Goal: Task Accomplishment & Management: Manage account settings

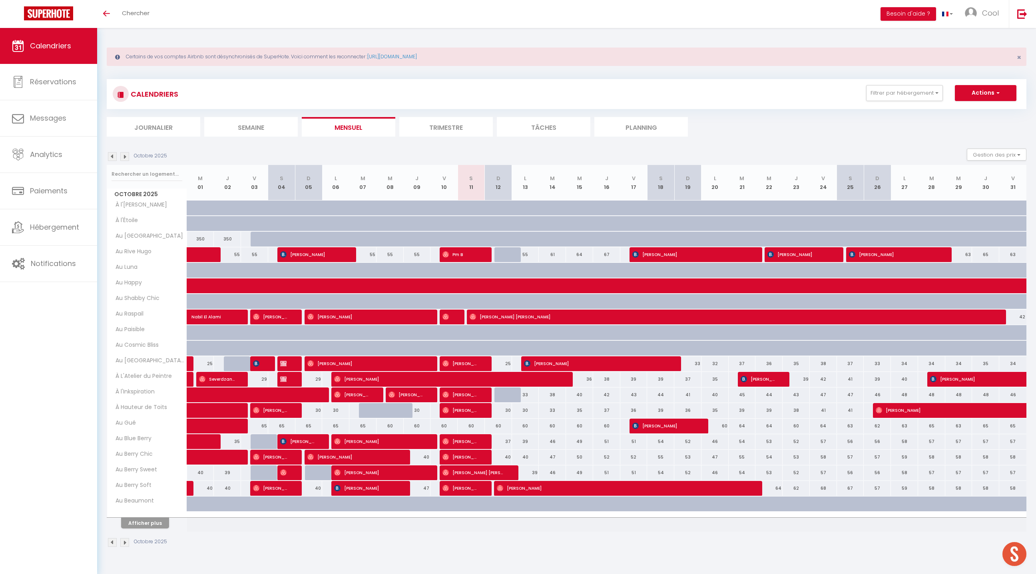
click at [616, 111] on div "CALENDRIERS Filtrer par hébergement Doux refuge Au doux refuge • SPA en option …" at bounding box center [567, 108] width 920 height 58
click at [616, 119] on li "Planning" at bounding box center [641, 127] width 94 height 20
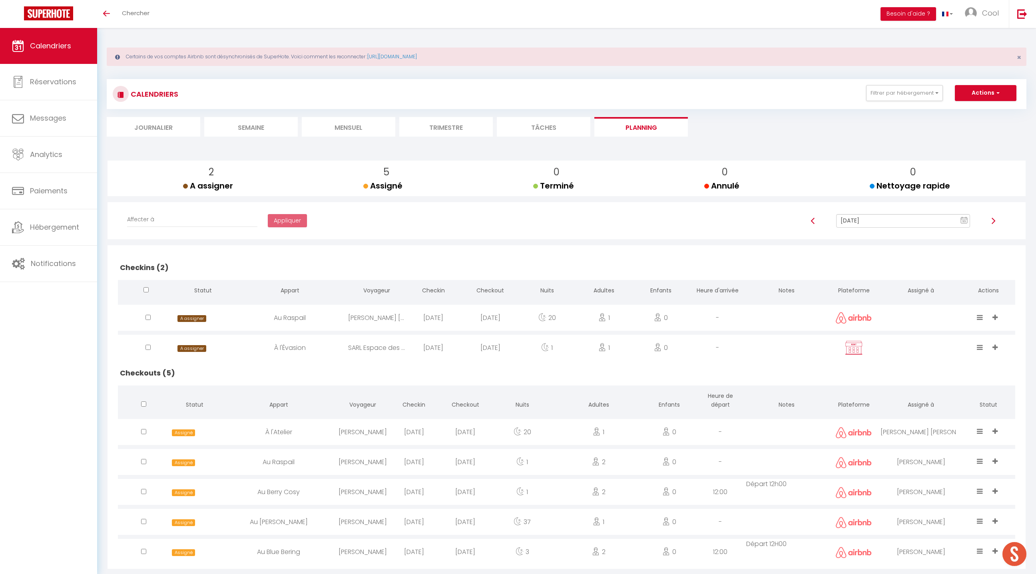
scroll to position [28, 0]
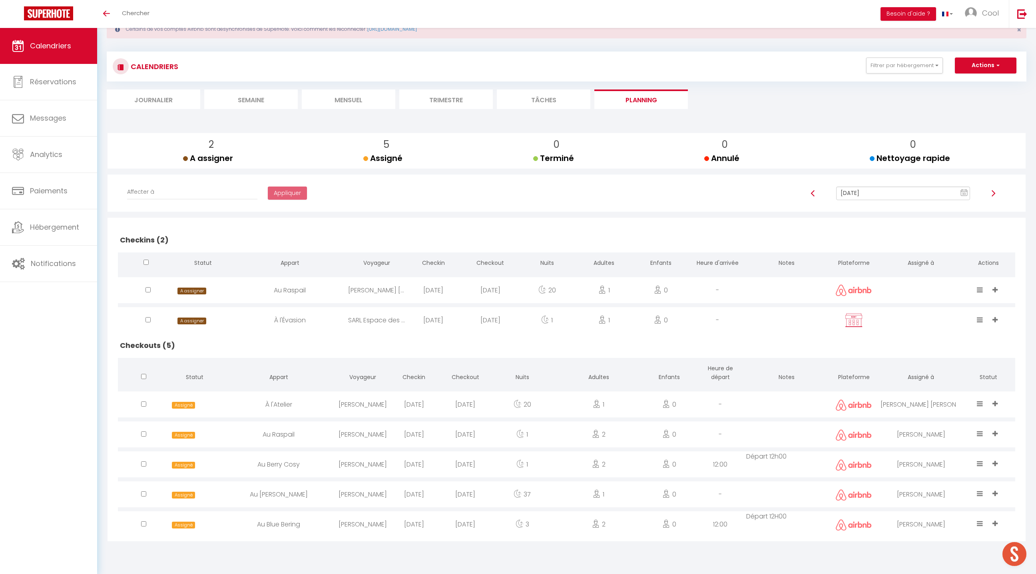
click at [347, 494] on div "[PERSON_NAME]" at bounding box center [362, 495] width 51 height 26
select select "0"
select select "1"
select select
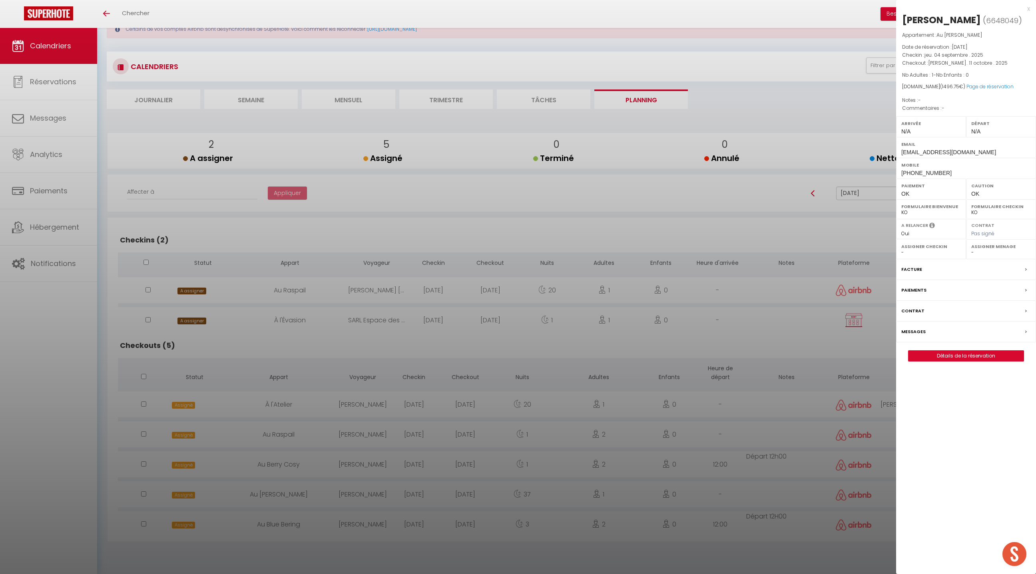
select select "52903"
click at [978, 88] on link "Page de réservation" at bounding box center [990, 86] width 47 height 7
click at [979, 85] on link "Page de réservation" at bounding box center [990, 86] width 47 height 7
click at [446, 478] on div at bounding box center [518, 287] width 1036 height 574
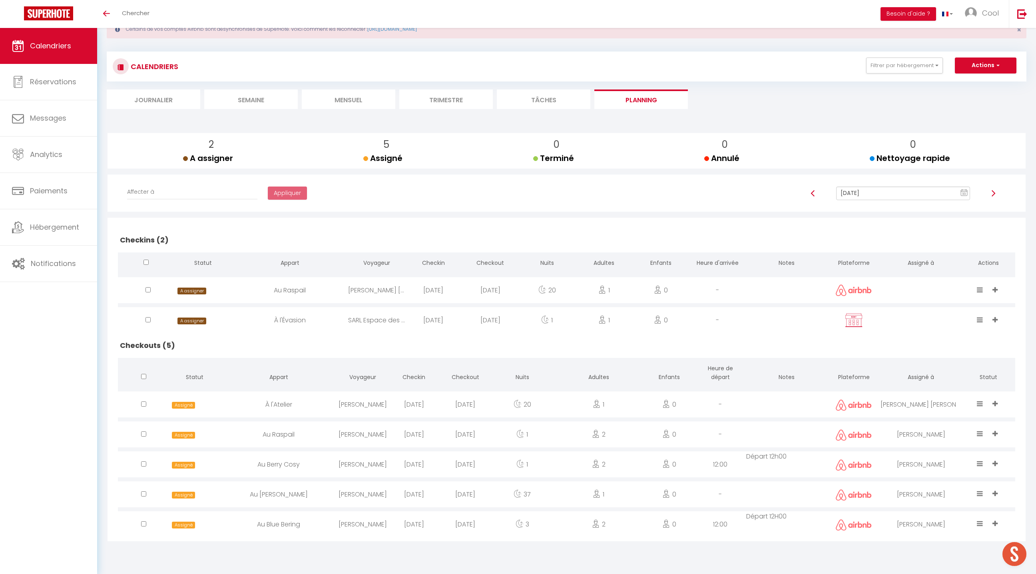
click at [884, 195] on input "[DATE]" at bounding box center [903, 194] width 134 height 14
click at [698, 237] on h2 "Checkins (2)" at bounding box center [566, 240] width 897 height 25
click at [840, 191] on input "[DATE]" at bounding box center [903, 194] width 134 height 14
click at [882, 265] on td "12" at bounding box center [881, 261] width 13 height 13
type input "[DATE]"
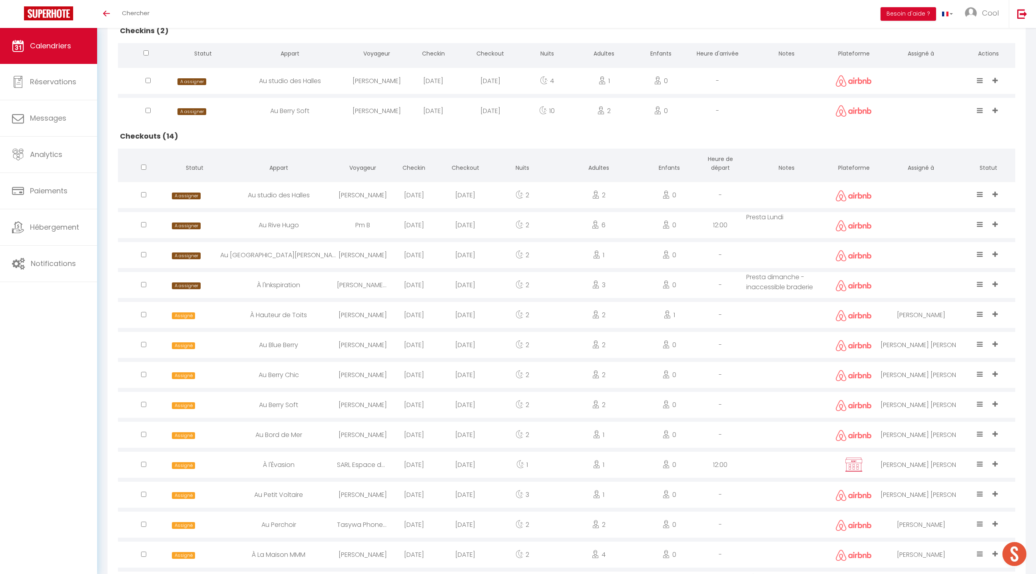
scroll to position [239, 0]
click at [906, 189] on div at bounding box center [921, 194] width 81 height 26
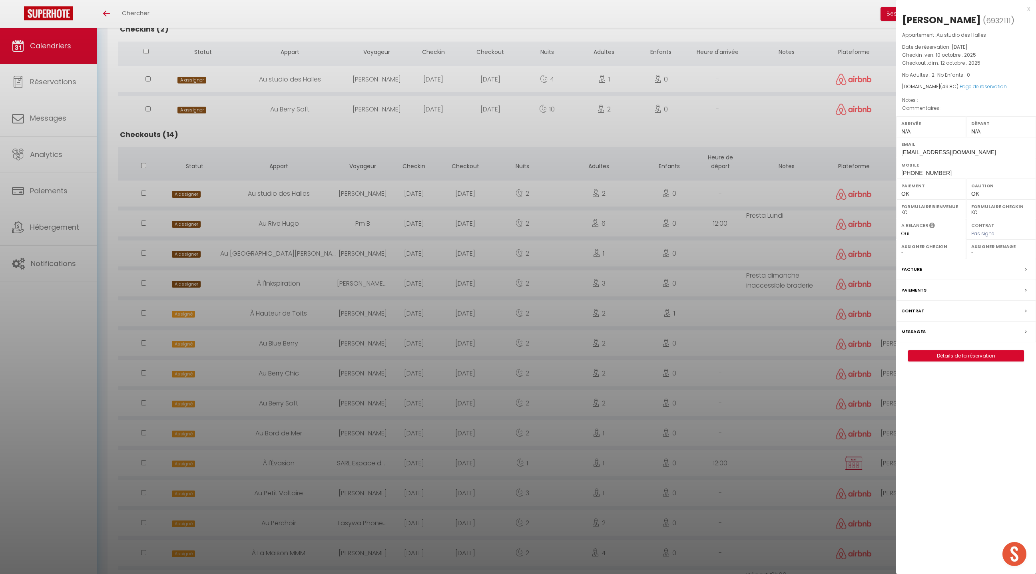
click at [974, 251] on select "- [PERSON_NAME] Périgord [PERSON_NAME] Imorou [PERSON_NAME] [PERSON_NAME] [PERS…" at bounding box center [1001, 252] width 60 height 7
select select "52903"
click at [971, 249] on select "- [PERSON_NAME] Périgord [PERSON_NAME] Imorou [PERSON_NAME] [PERSON_NAME] [PERS…" at bounding box center [1001, 252] width 60 height 7
click at [834, 429] on div at bounding box center [518, 287] width 1036 height 574
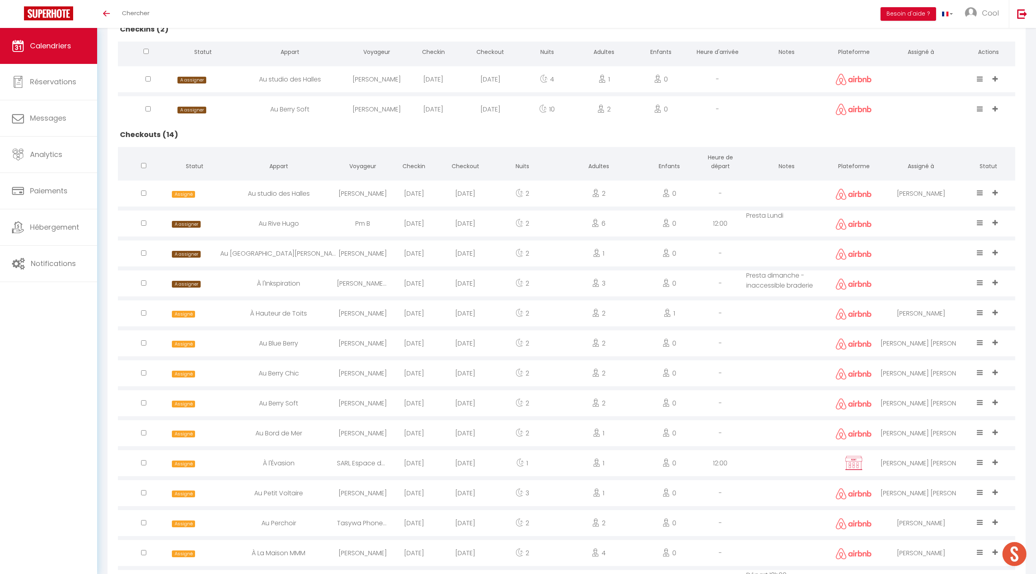
click at [779, 279] on td "Presta dimanche - inaccessible braderie" at bounding box center [786, 284] width 81 height 30
click at [784, 275] on td "Presta dimanche - inaccessible braderie" at bounding box center [786, 284] width 81 height 30
click at [734, 287] on div "-" at bounding box center [720, 284] width 51 height 26
select select
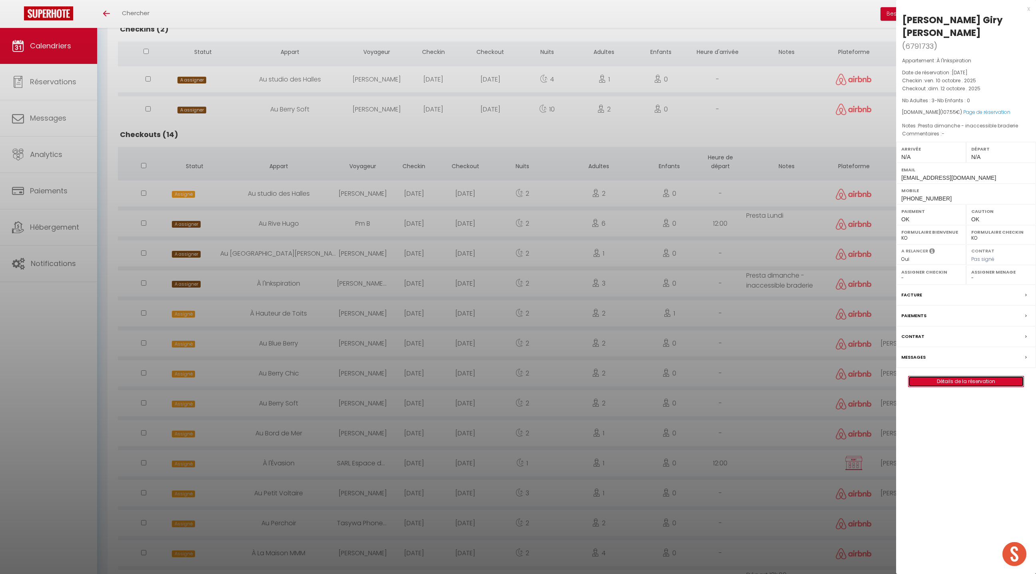
click at [964, 377] on link "Détails de la réservation" at bounding box center [966, 382] width 115 height 10
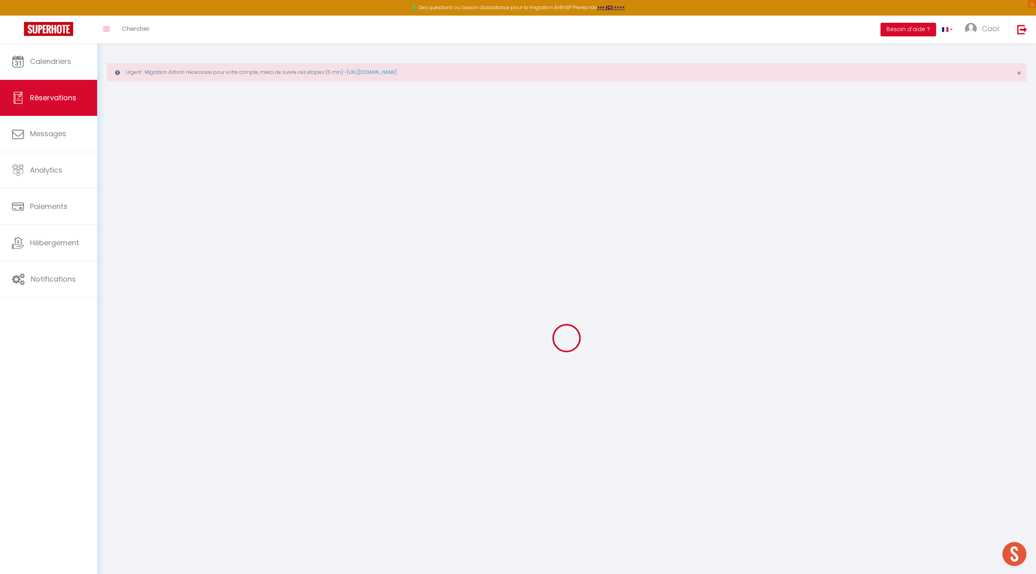
type input "[PERSON_NAME]"
type input "[EMAIL_ADDRESS][DOMAIN_NAME]"
type input "[PHONE_NUMBER]"
select select
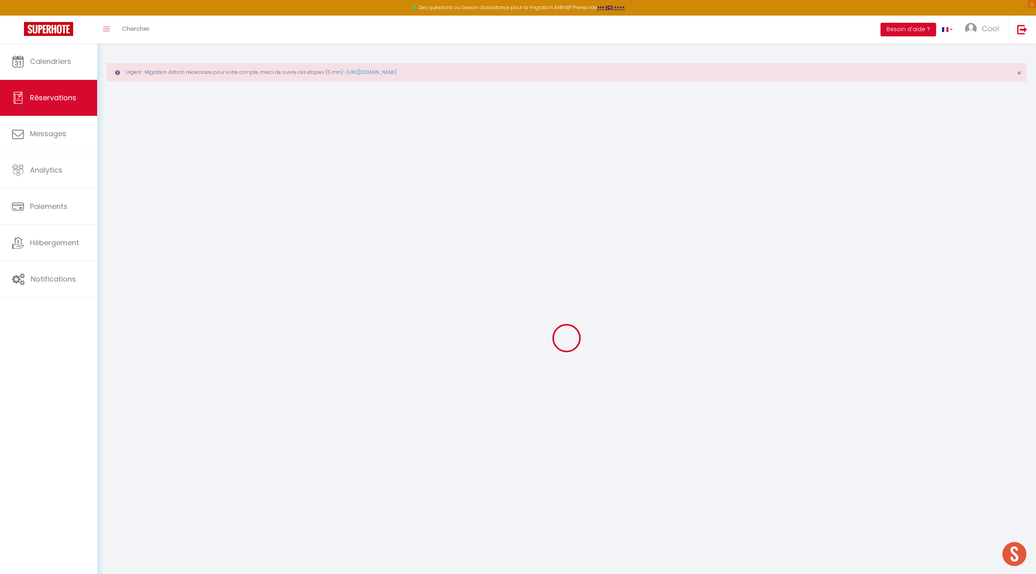
type input "23.58"
select select "33701"
select select "1"
select select
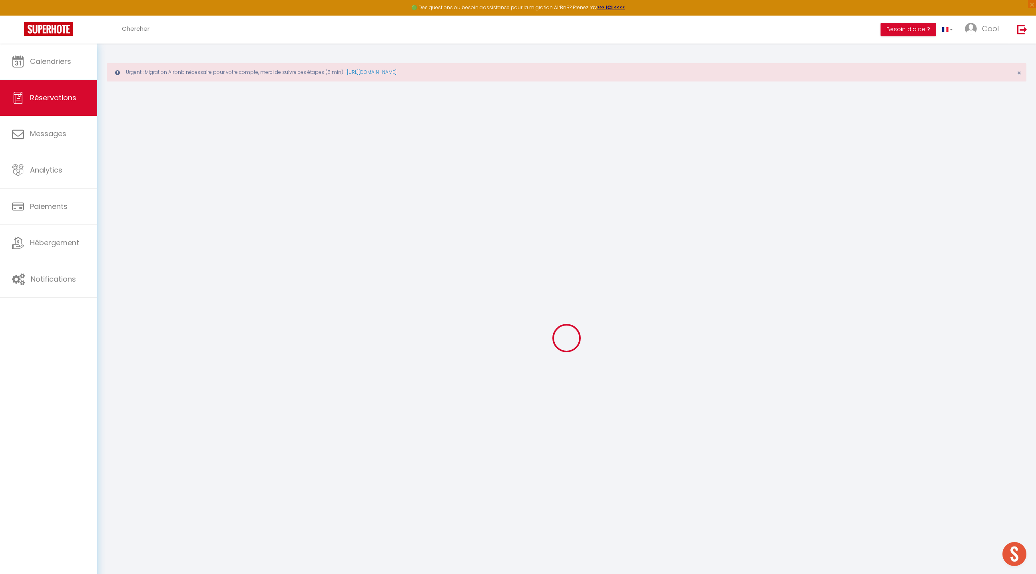
type input "3"
select select "12"
select select
type input "101"
checkbox input "false"
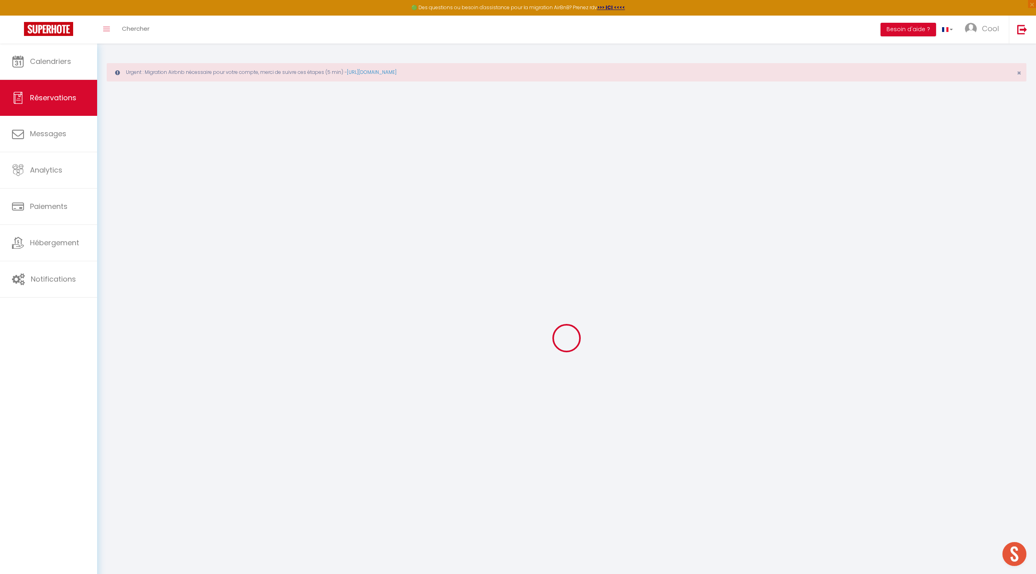
type input "0"
select select "1"
type input "0"
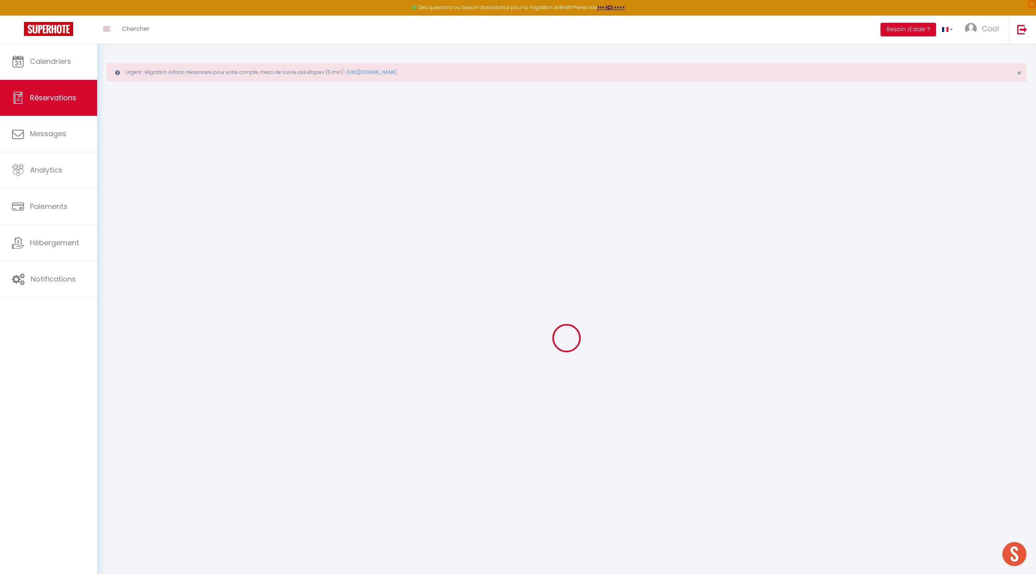
select select
select select "15"
checkbox input "false"
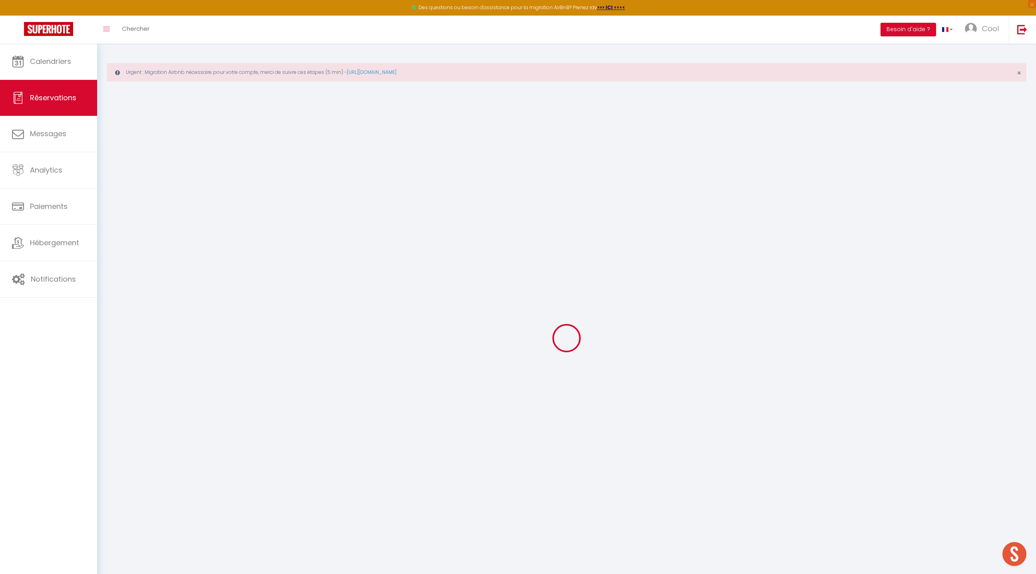
select select
checkbox input "false"
select select
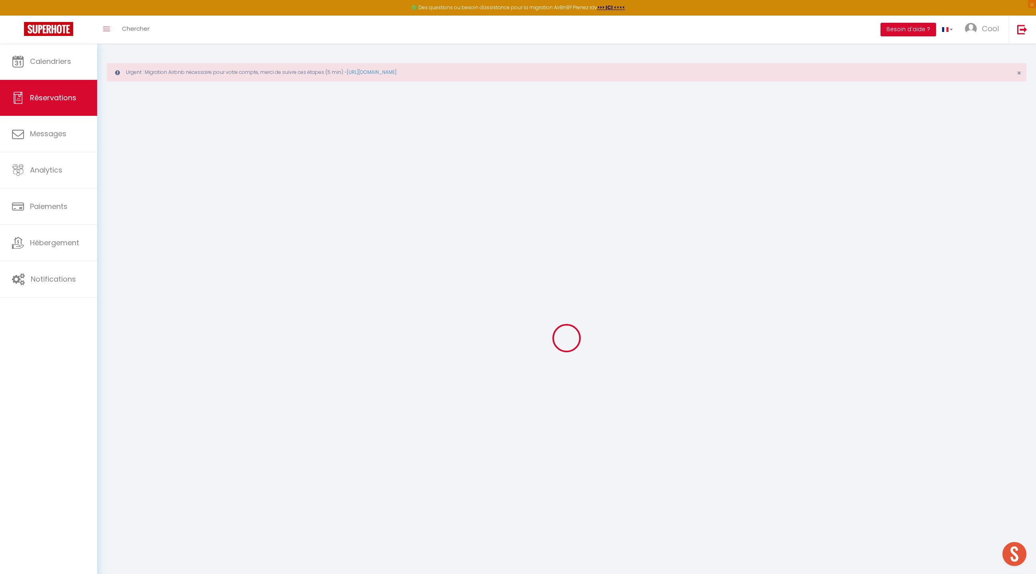
select select
checkbox input "false"
type textarea "Presta dimanche - inaccessible braderie"
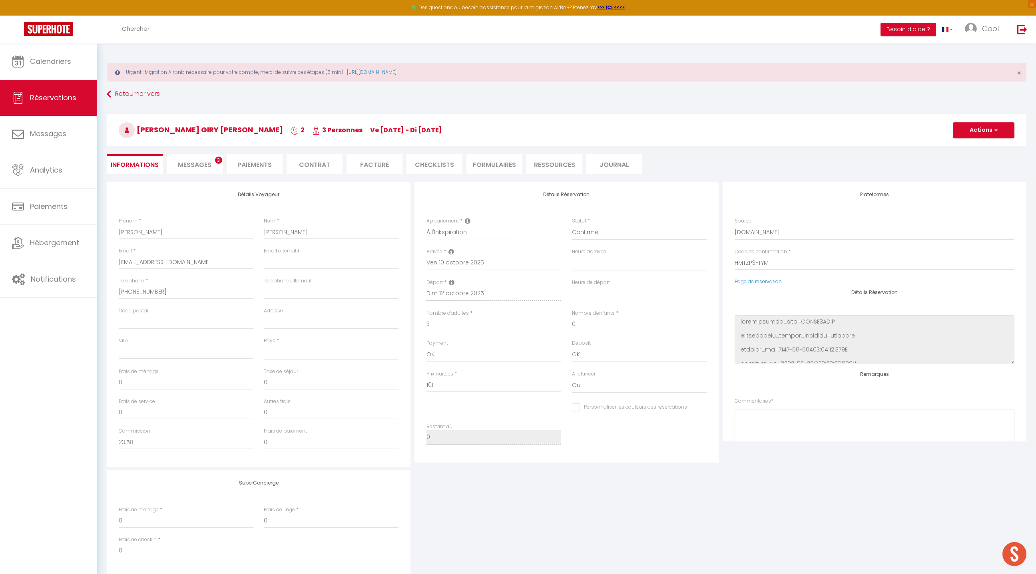
select select
type input "6.55"
select select
checkbox input "false"
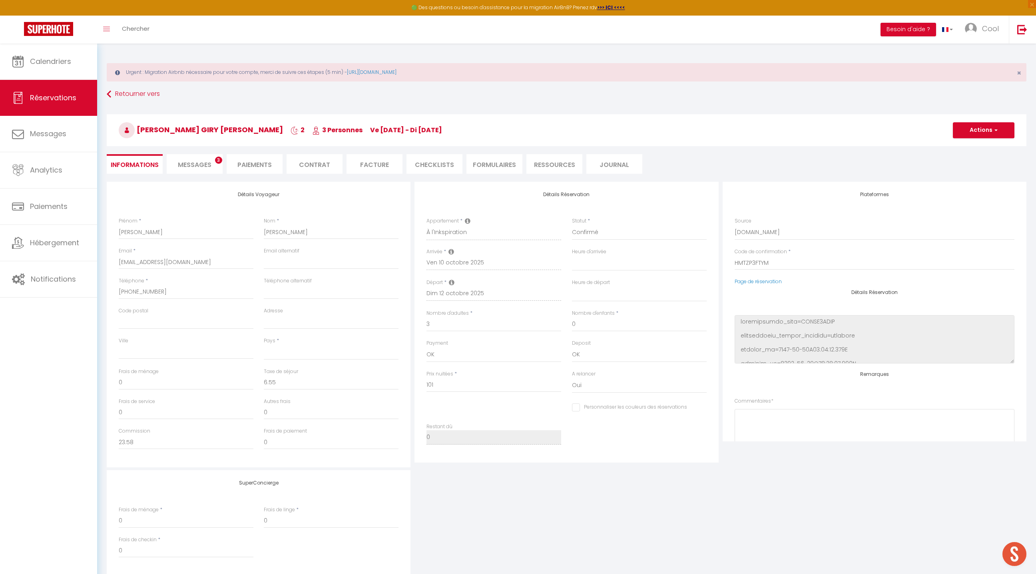
scroll to position [101, 0]
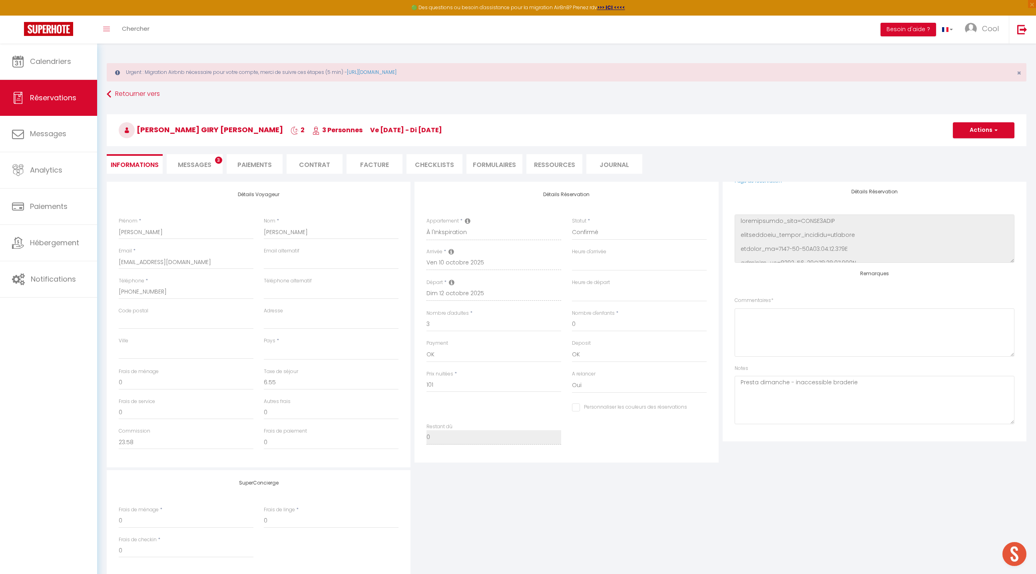
select select
checkbox input "false"
select select
drag, startPoint x: 786, startPoint y: 385, endPoint x: 763, endPoint y: 385, distance: 23.6
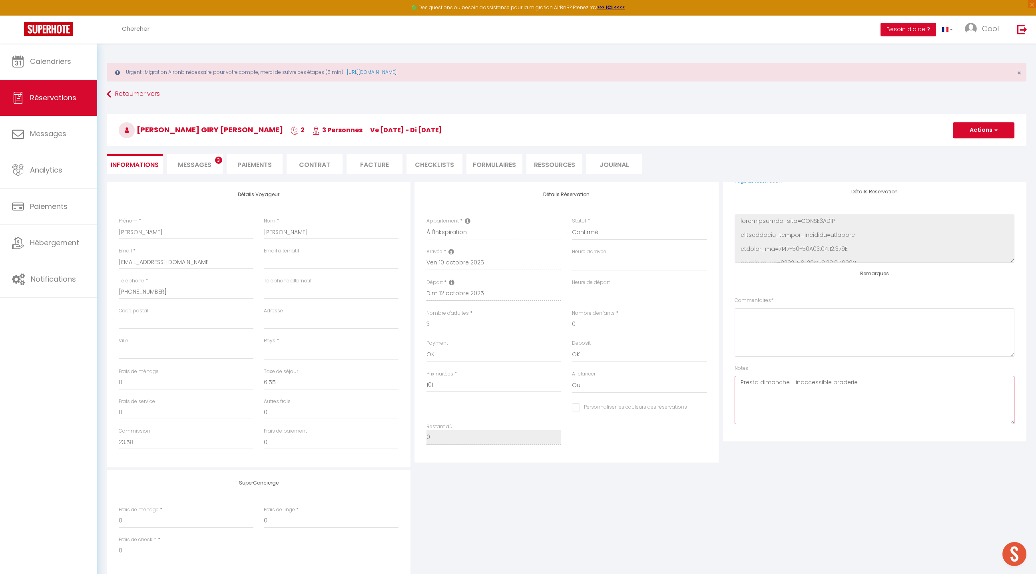
click at [763, 385] on textarea "Presta dimanche - inaccessible braderie" at bounding box center [875, 400] width 280 height 48
drag, startPoint x: 845, startPoint y: 387, endPoint x: 779, endPoint y: 382, distance: 66.9
click at [778, 382] on textarea "Presta Lundi - inaccessible braderie" at bounding box center [875, 400] width 280 height 48
type textarea "Presta Lundi - inaccessible braderie"
click at [993, 133] on span "button" at bounding box center [995, 130] width 5 height 7
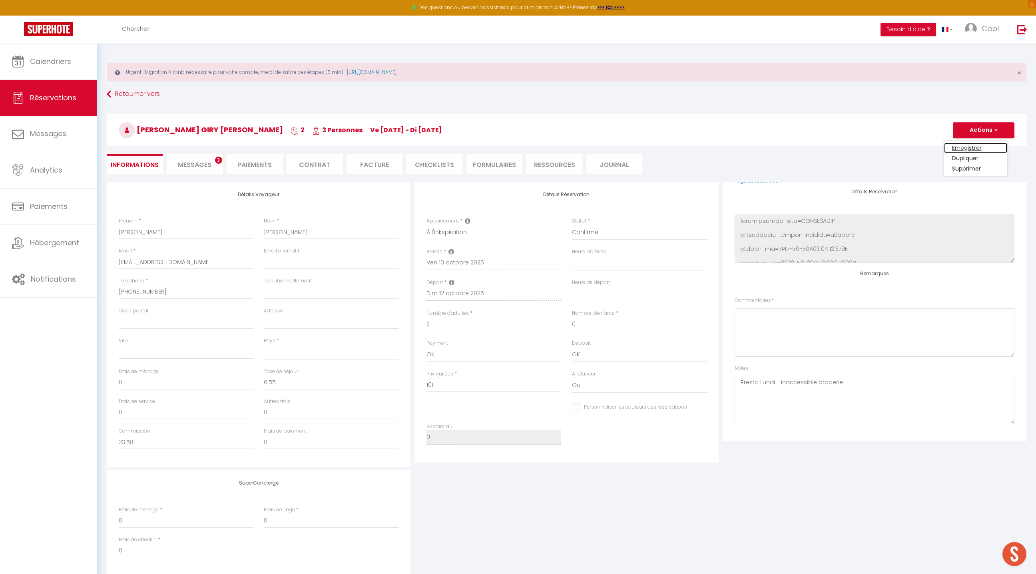
click at [973, 146] on link "Enregistrer" at bounding box center [975, 148] width 63 height 10
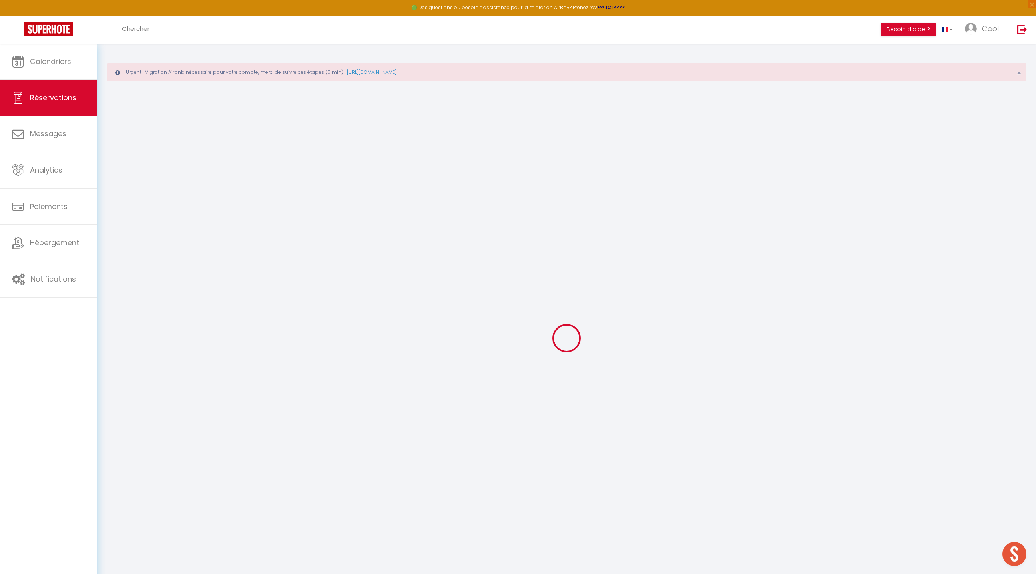
select select "not_cancelled"
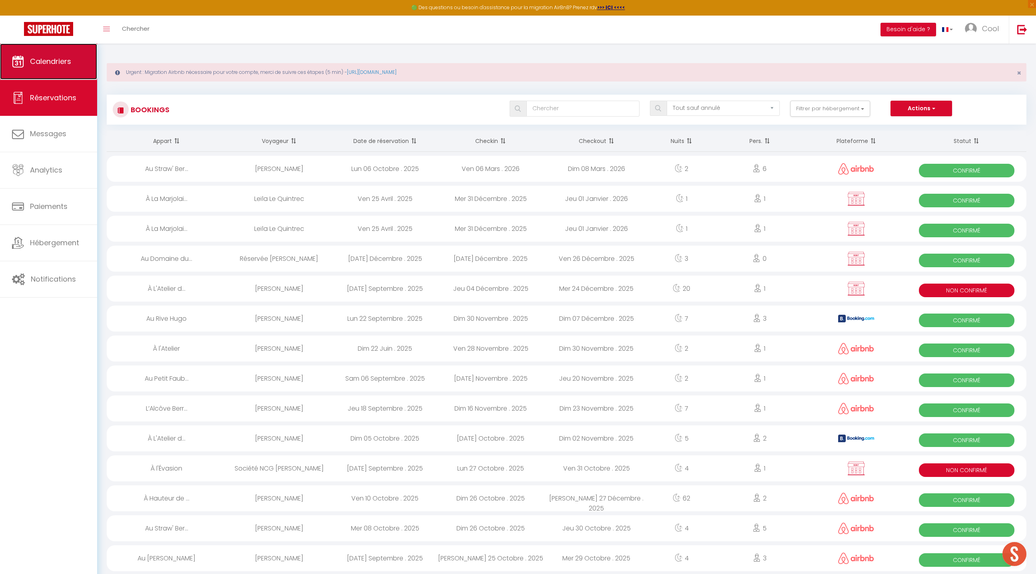
click at [57, 65] on span "Calendriers" at bounding box center [50, 61] width 41 height 10
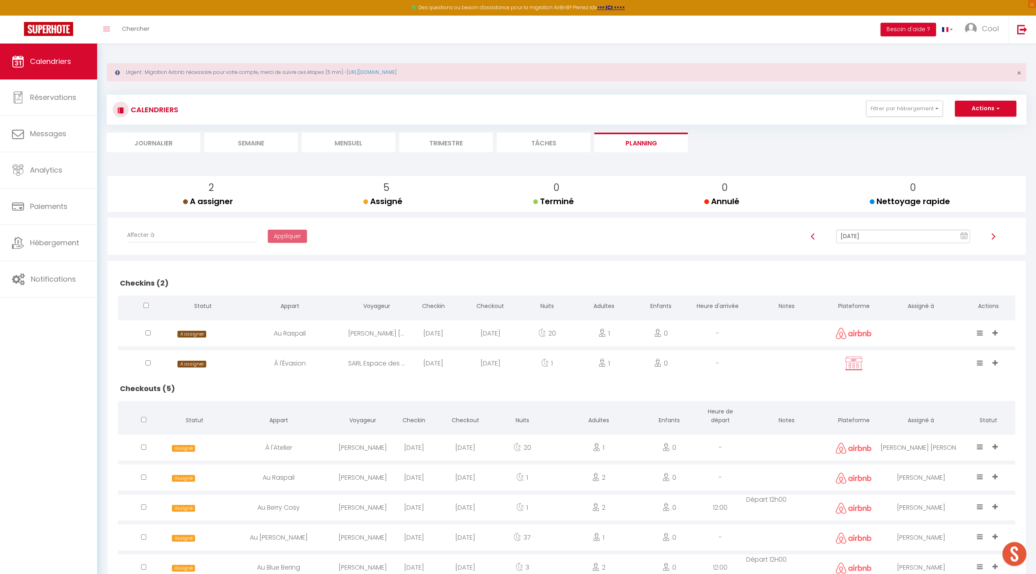
scroll to position [43, 0]
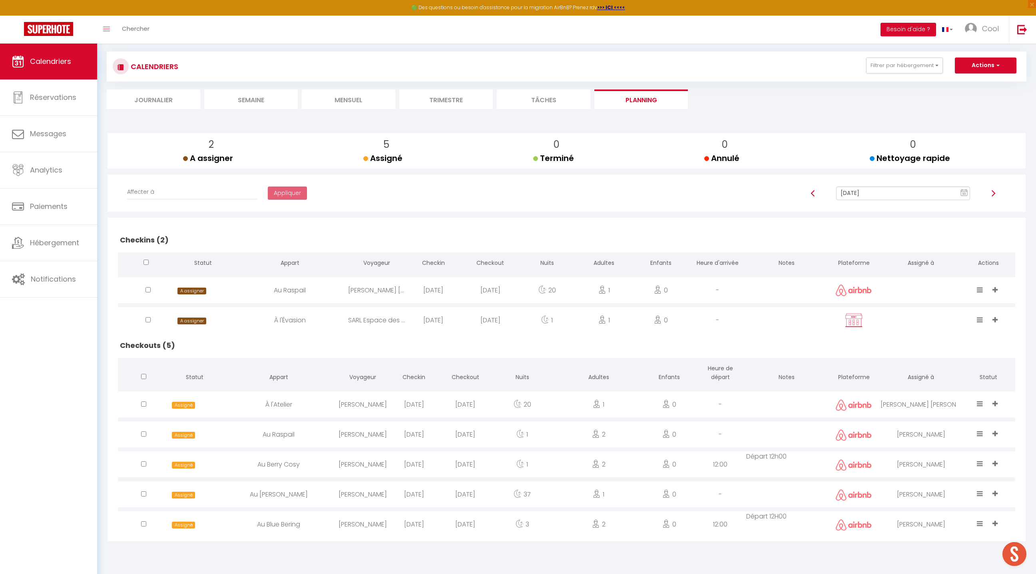
click at [861, 185] on div "Affecter à [PERSON_NAME] Périgord [PERSON_NAME] Imorou [PERSON_NAME] [PERSON_NA…" at bounding box center [566, 197] width 905 height 24
click at [859, 185] on div "Affecter à [PERSON_NAME] Périgord [PERSON_NAME] Imorou [PERSON_NAME] [PERSON_NA…" at bounding box center [566, 197] width 905 height 24
click at [858, 189] on input "[DATE]" at bounding box center [903, 194] width 134 height 14
click at [881, 259] on td "12" at bounding box center [881, 261] width 13 height 13
type input "[DATE]"
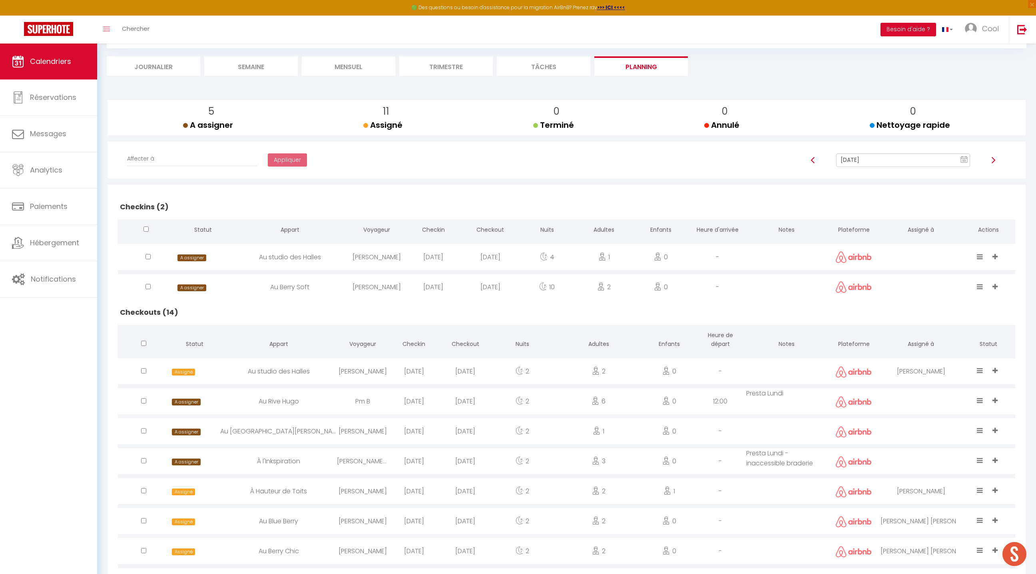
scroll to position [81, 0]
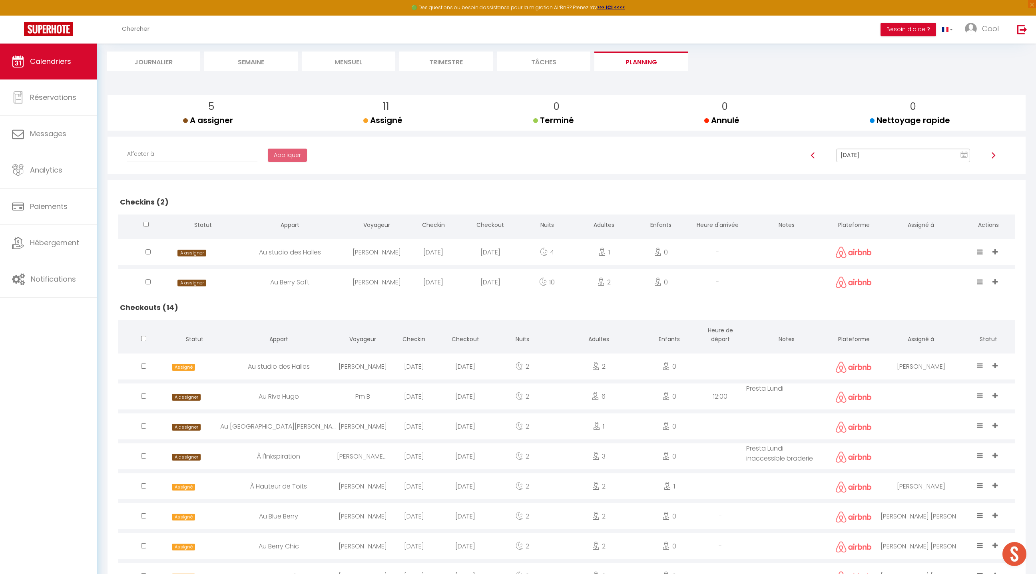
click at [767, 392] on td "Presta Lundi" at bounding box center [786, 397] width 81 height 30
click at [699, 390] on div "12:00" at bounding box center [720, 397] width 51 height 26
select select "0"
select select "1"
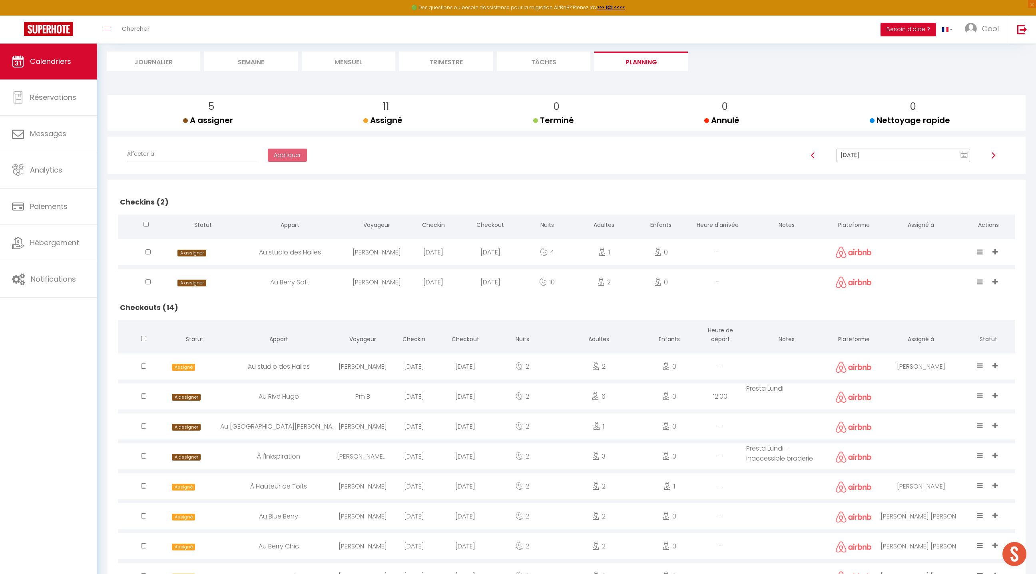
select select
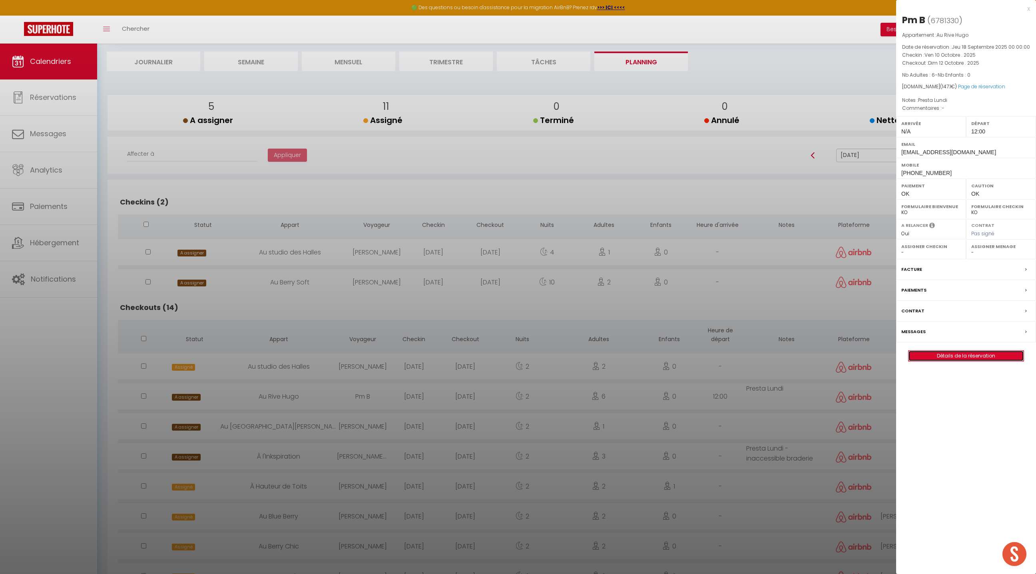
click at [952, 351] on link "Détails de la réservation" at bounding box center [966, 356] width 115 height 10
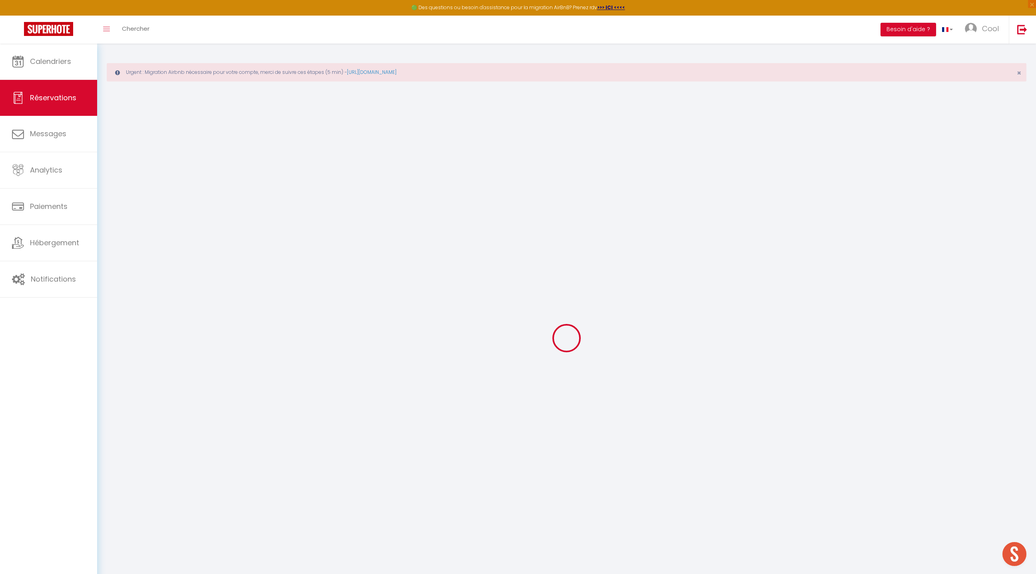
type input "Pm"
type input "B"
type input "[EMAIL_ADDRESS][DOMAIN_NAME]"
type input "[PHONE_NUMBER]"
select select
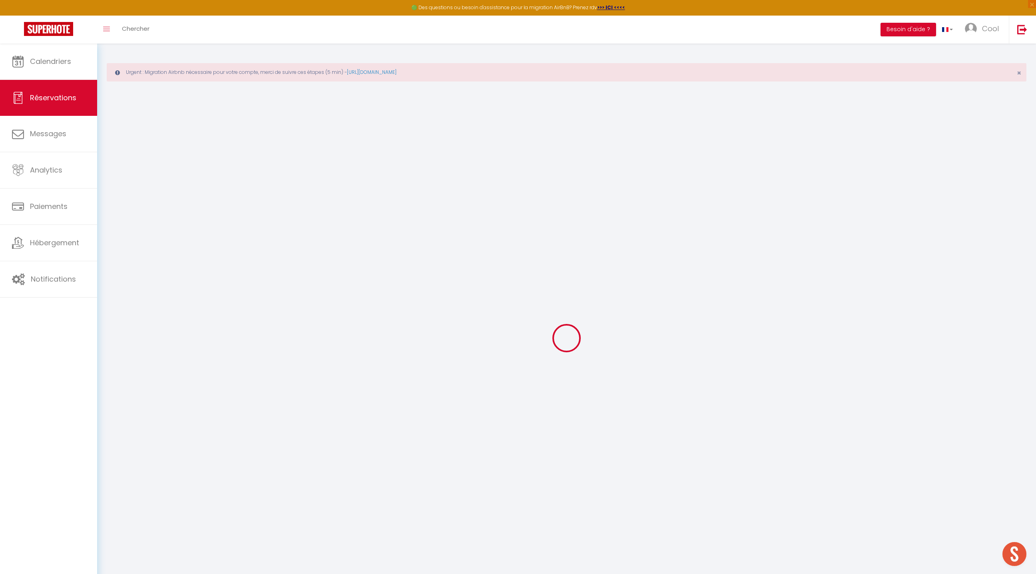
type input "36.36"
select select "26978"
select select "1"
select select
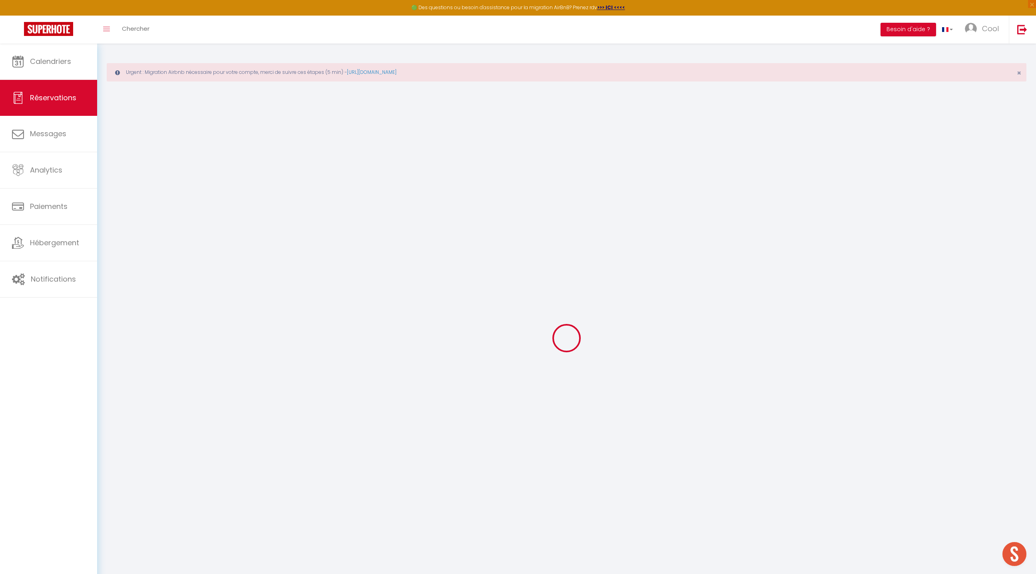
type input "6"
select select "12"
select select
type input "137"
checkbox input "false"
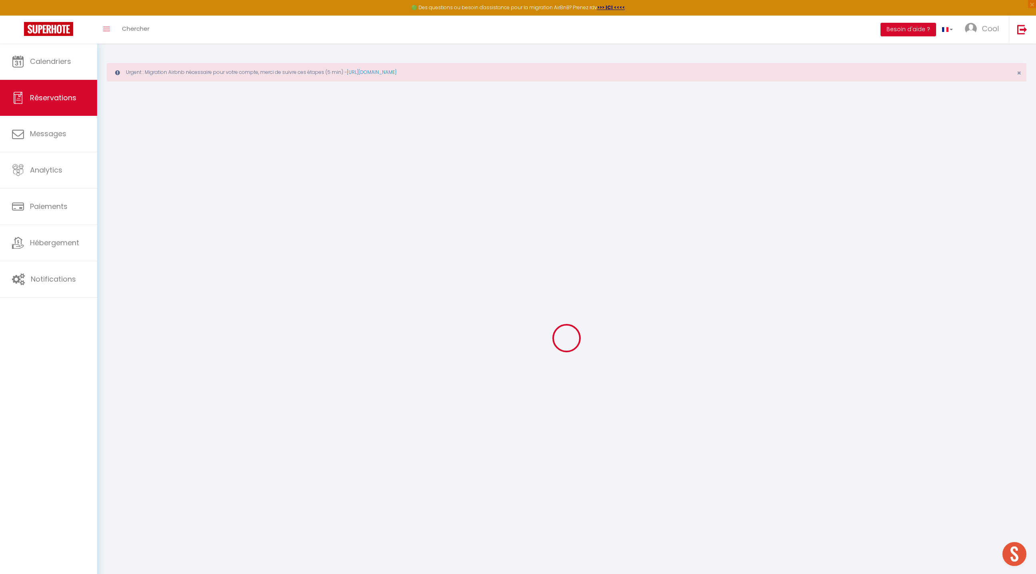
type input "0"
select select "1"
type input "0"
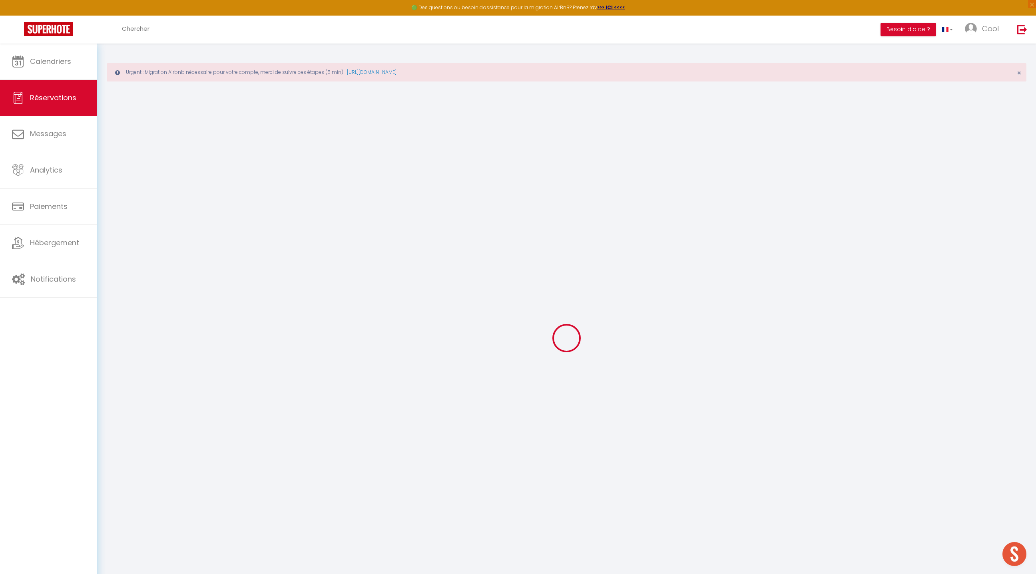
select select
select select "15"
checkbox input "false"
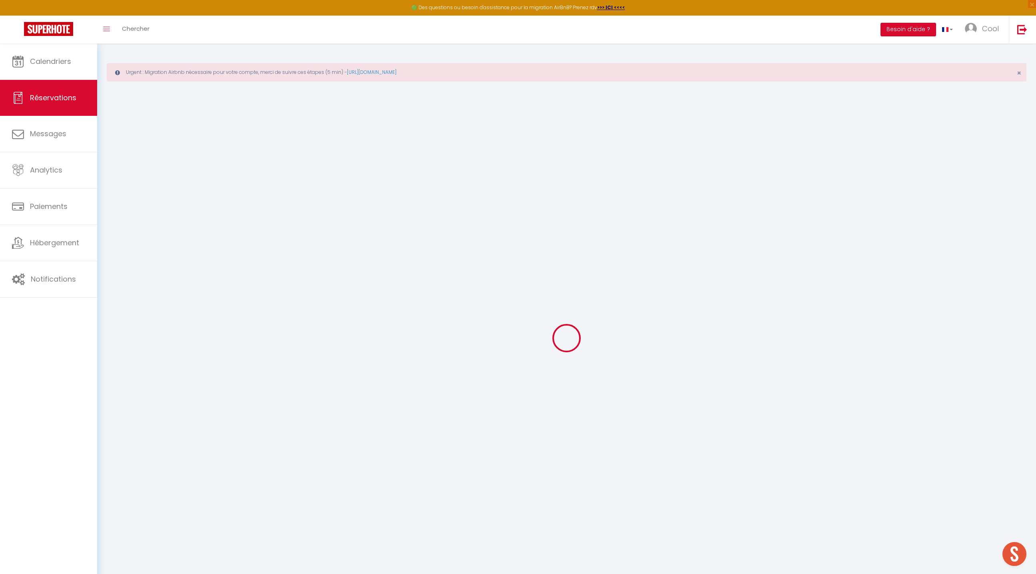
select select
checkbox input "false"
select select
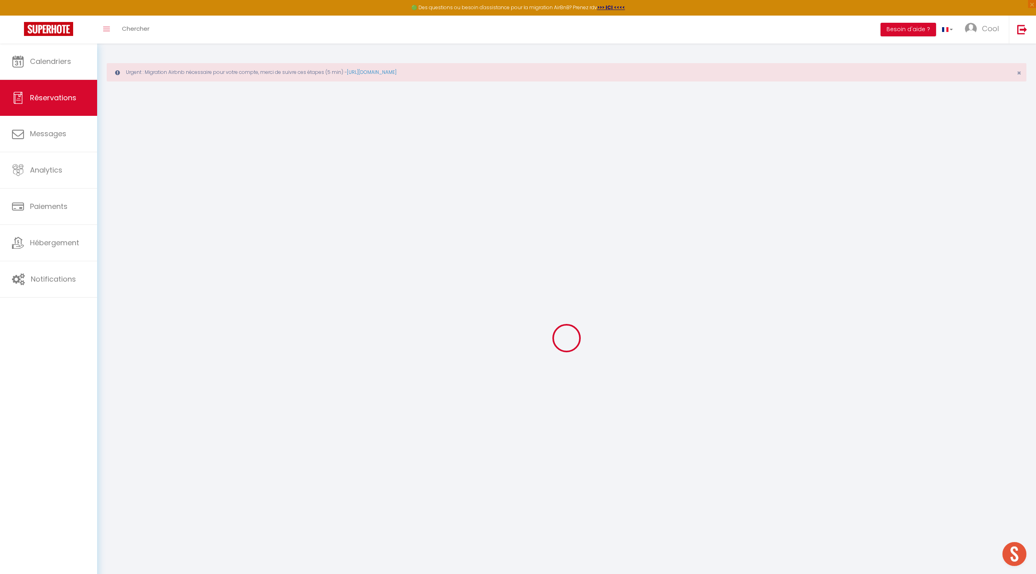
select select
checkbox input "false"
type textarea "Presta Lundi"
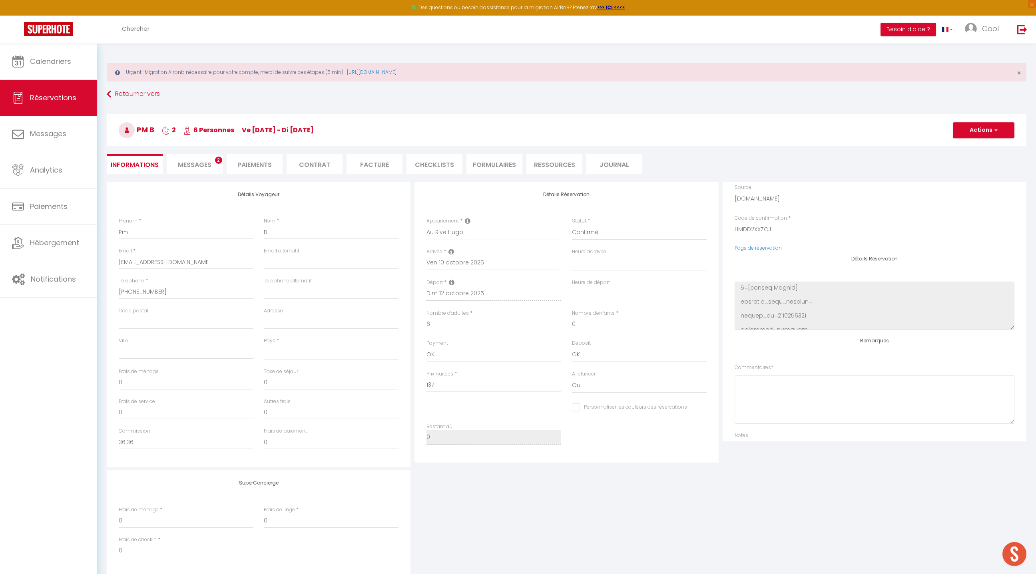
scroll to position [101, 0]
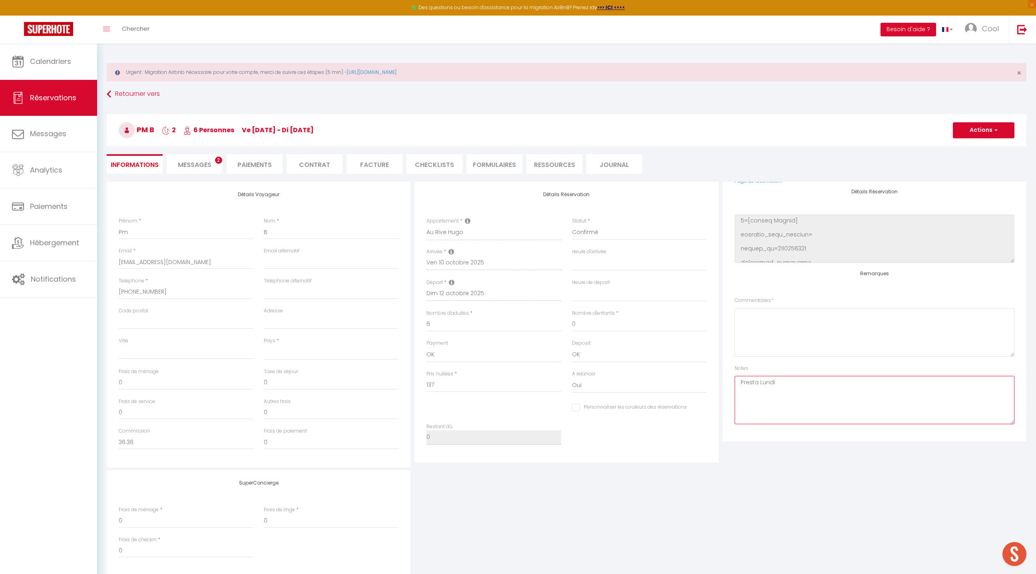
click at [784, 387] on textarea "Presta Lundi" at bounding box center [875, 400] width 280 height 48
select select
type input "10.1"
select select
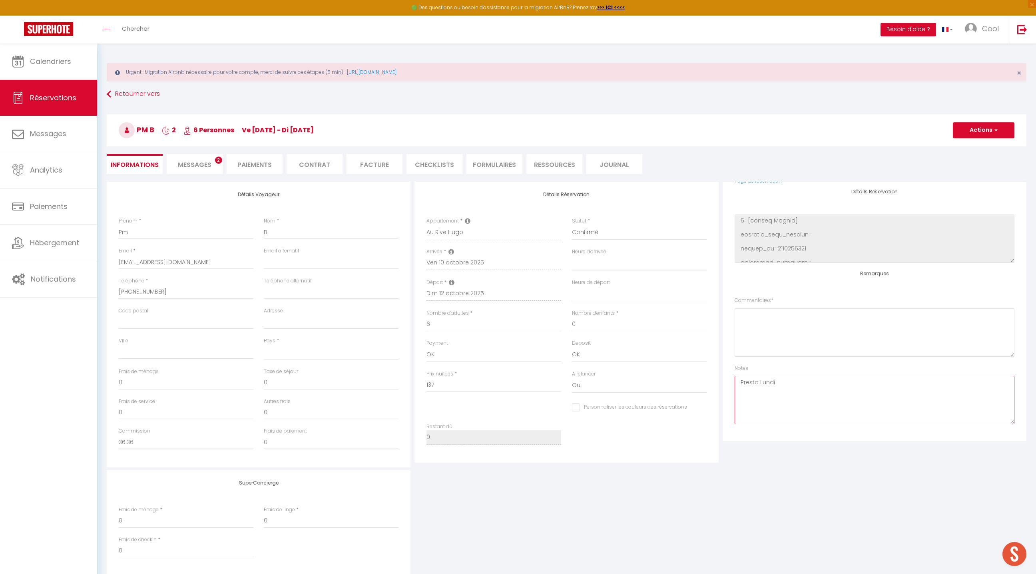
checkbox input "false"
select select
checkbox input "false"
select select
select select "12:00"
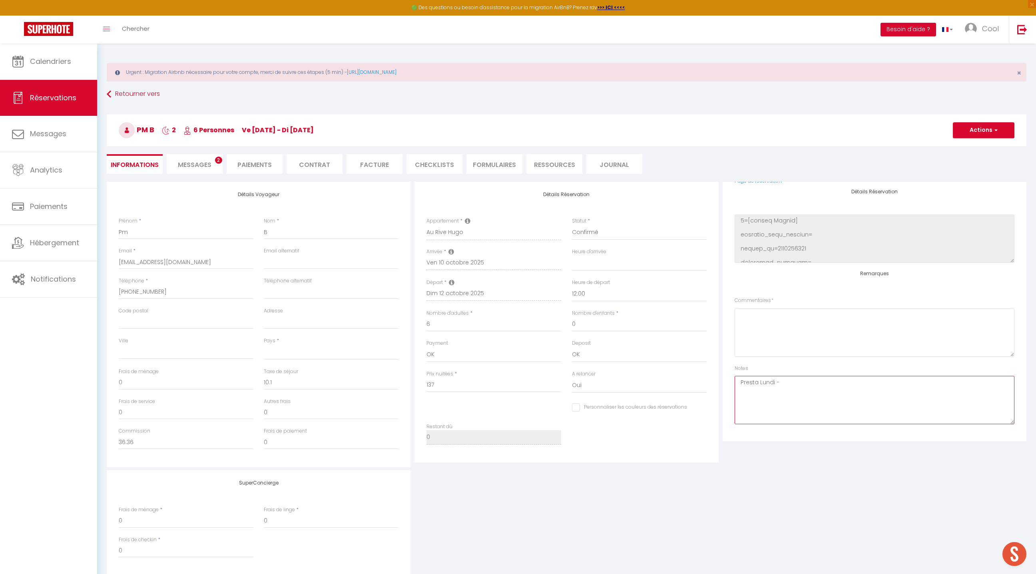
paste textarea "inaccessible braderie"
type textarea "Presta Lundi - inaccessible braderie"
click at [979, 135] on button "Actions" at bounding box center [984, 130] width 62 height 16
click at [965, 146] on link "Enregistrer" at bounding box center [975, 148] width 63 height 10
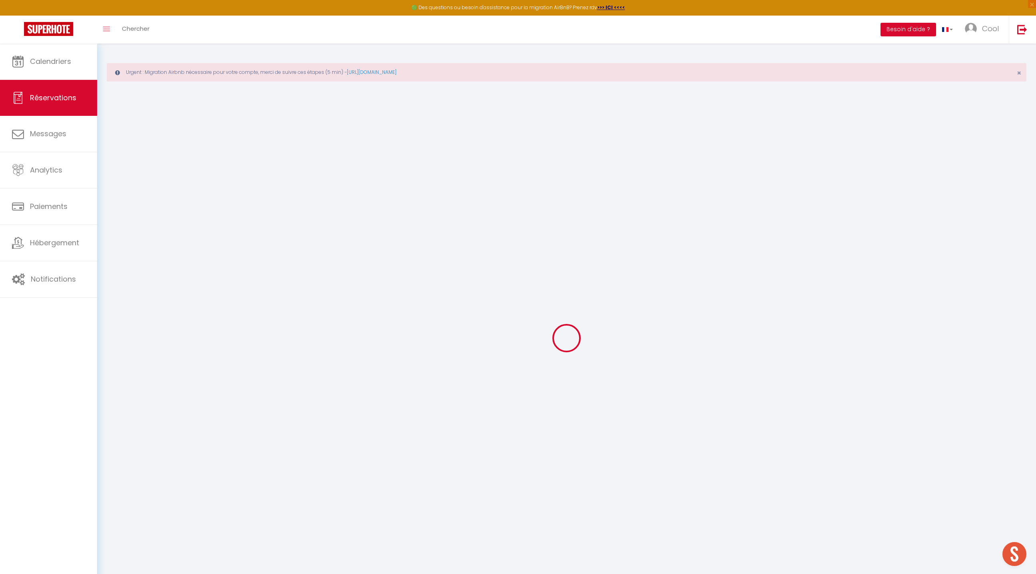
select select "not_cancelled"
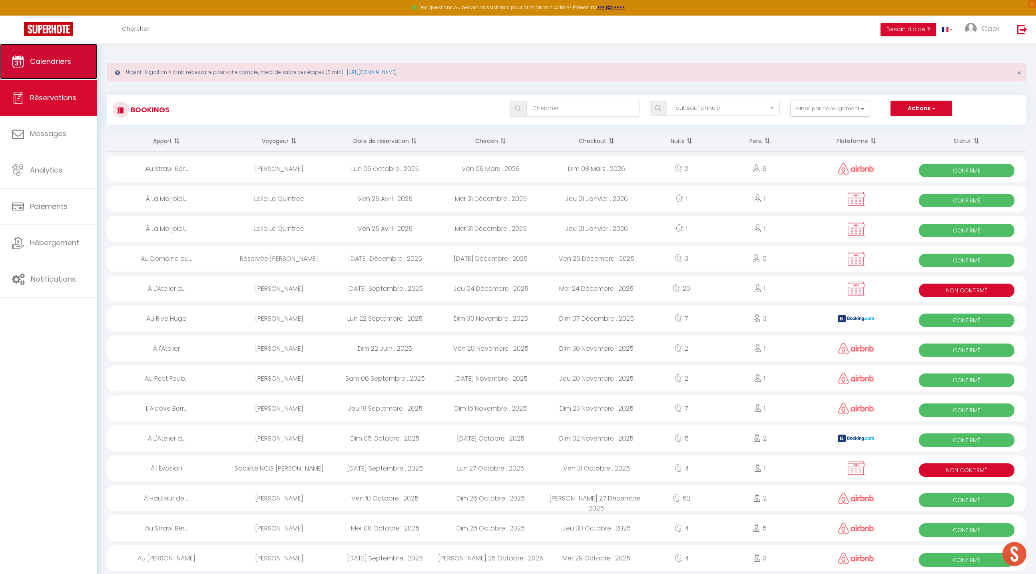
click at [71, 72] on link "Calendriers" at bounding box center [48, 62] width 97 height 36
